Goal: Check status: Check status

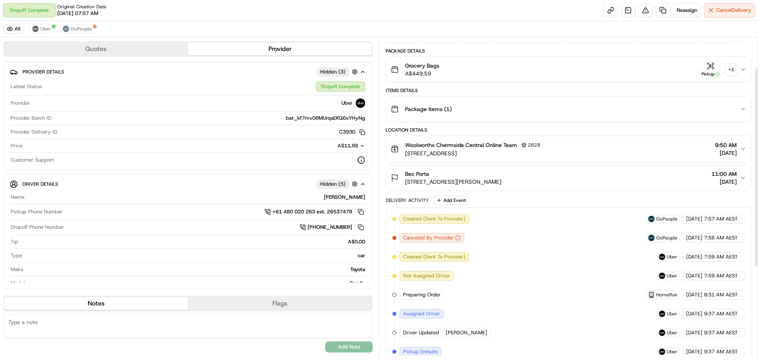
scroll to position [1, 0]
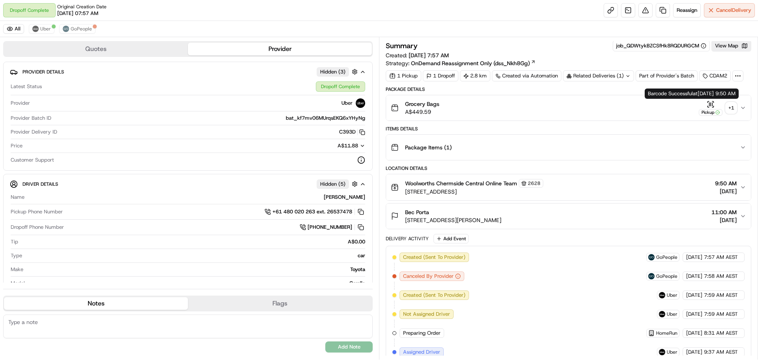
click at [729, 106] on div "+ 1" at bounding box center [730, 107] width 11 height 11
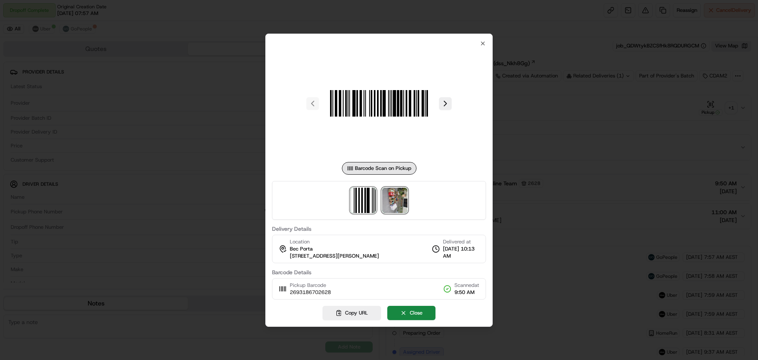
click at [389, 194] on img at bounding box center [394, 199] width 25 height 25
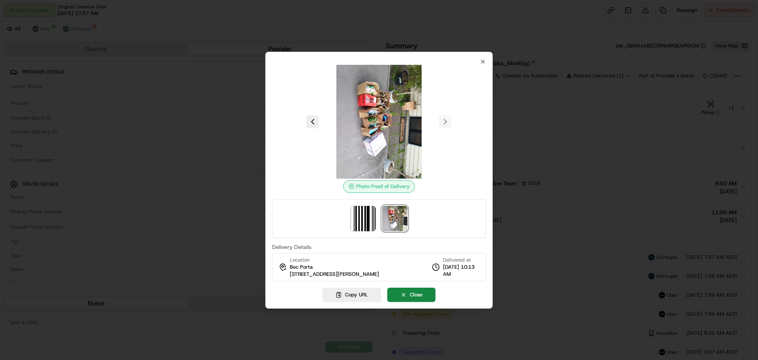
click at [586, 136] on div at bounding box center [379, 180] width 758 height 360
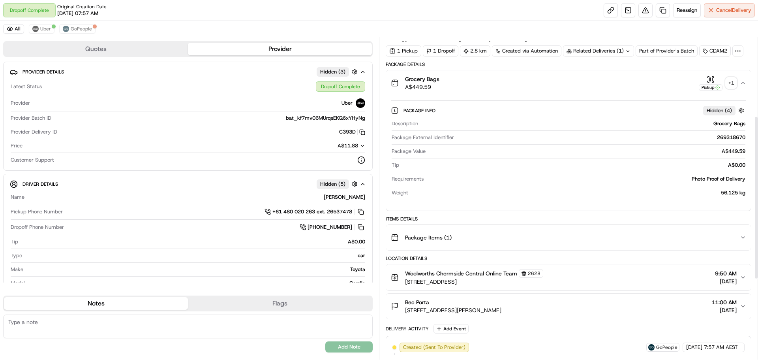
scroll to position [0, 0]
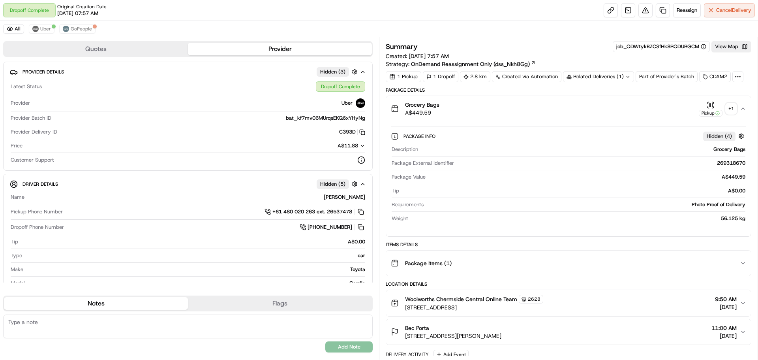
click at [590, 78] on div "Related Deliveries (1)" at bounding box center [598, 76] width 71 height 11
click at [605, 109] on span "269339144" at bounding box center [609, 108] width 28 height 7
